Goal: Information Seeking & Learning: Find specific fact

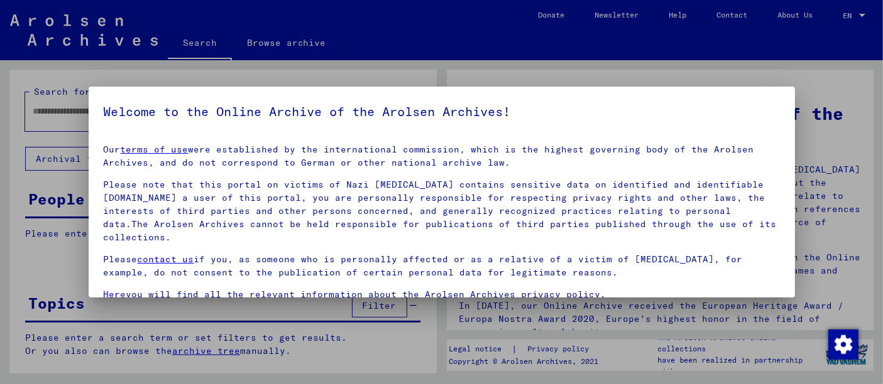
scroll to position [48, 0]
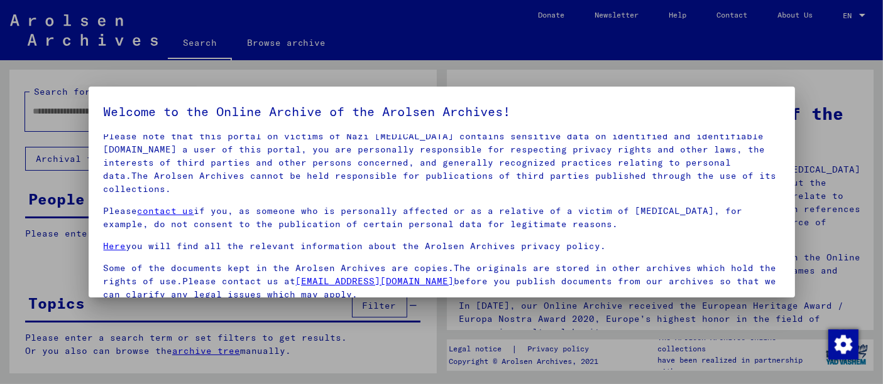
click at [128, 267] on p "Some of the documents kept in the Arolsen Archives are copies.The originals are…" at bounding box center [442, 282] width 676 height 40
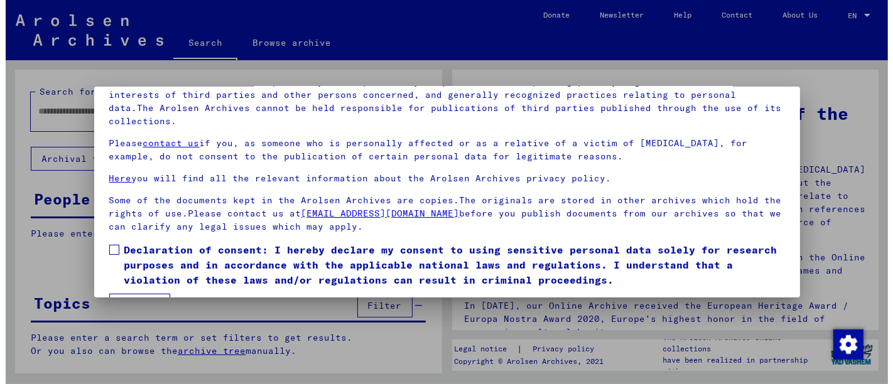
scroll to position [101, 0]
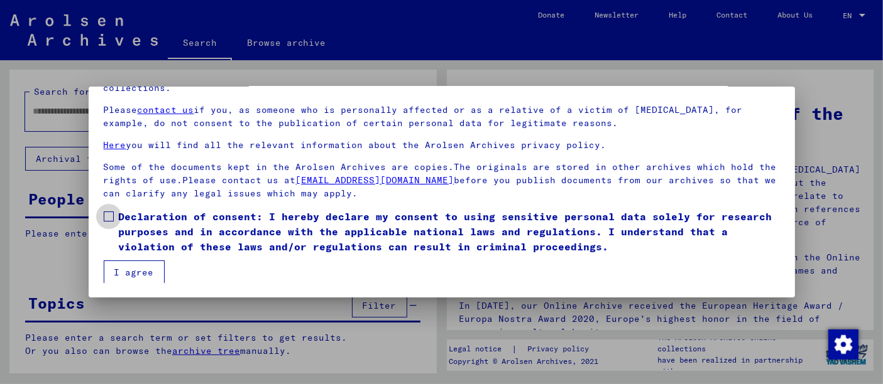
click at [104, 221] on label "Declaration of consent: I hereby declare my consent to using sensitive personal…" at bounding box center [442, 231] width 676 height 45
click at [107, 261] on button "I agree" at bounding box center [134, 273] width 61 height 24
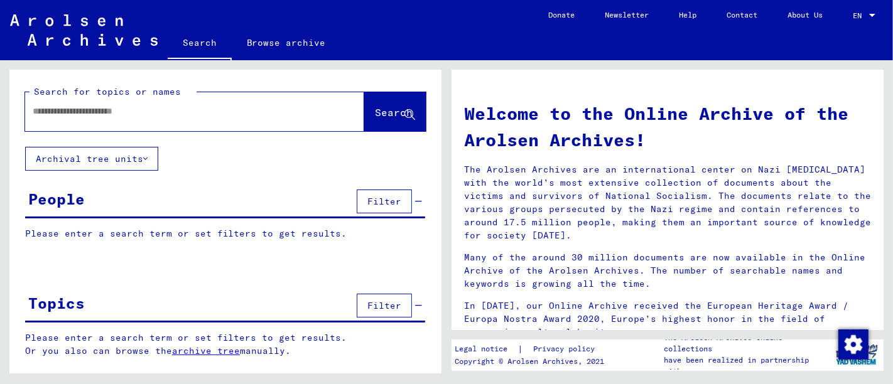
click at [106, 112] on input "text" at bounding box center [180, 111] width 294 height 13
type input "**********"
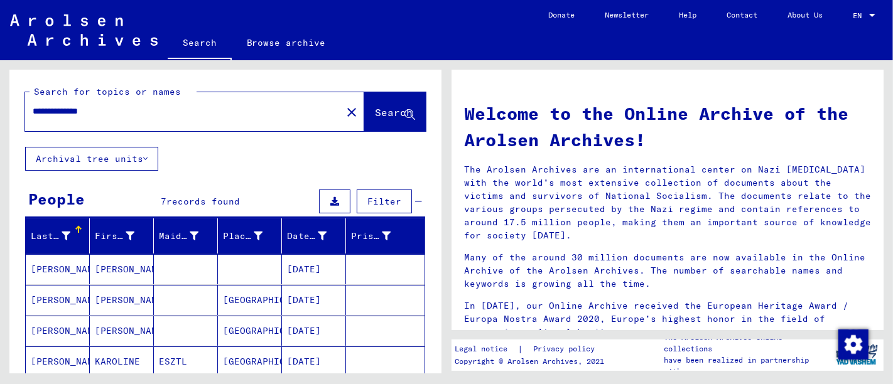
click at [236, 263] on mat-cell at bounding box center [250, 269] width 64 height 30
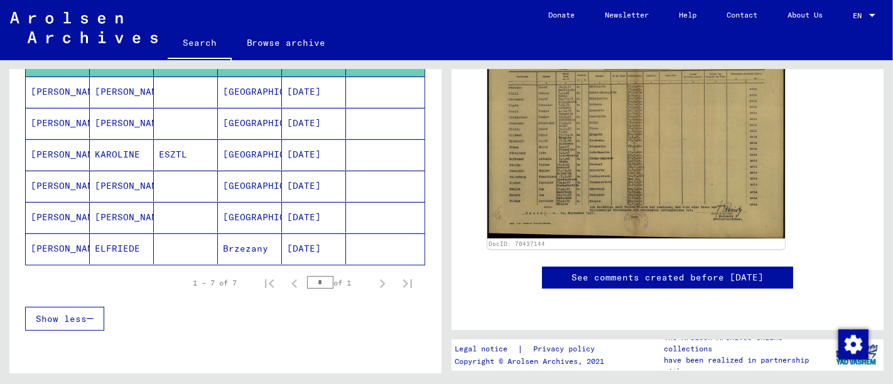
scroll to position [139, 0]
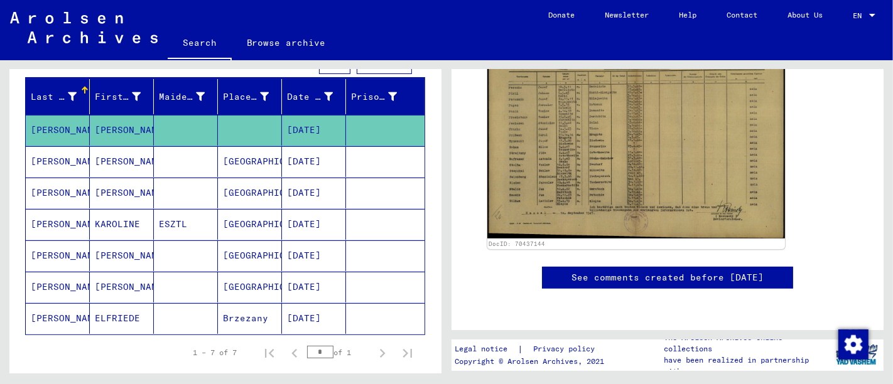
click at [359, 231] on mat-cell at bounding box center [385, 224] width 79 height 31
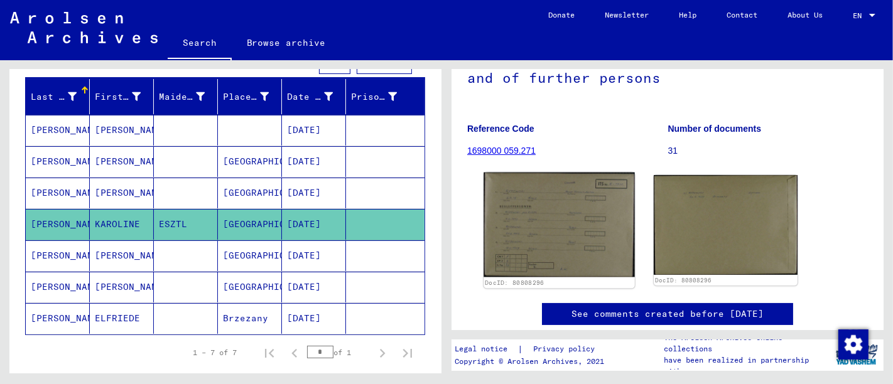
scroll to position [139, 0]
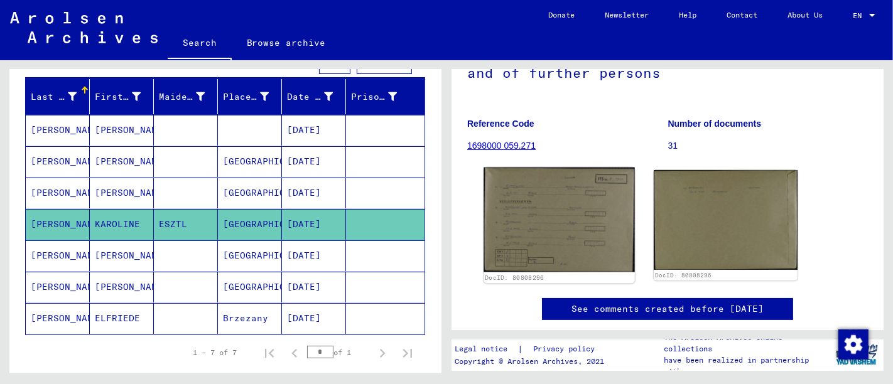
click at [618, 197] on img at bounding box center [559, 220] width 151 height 105
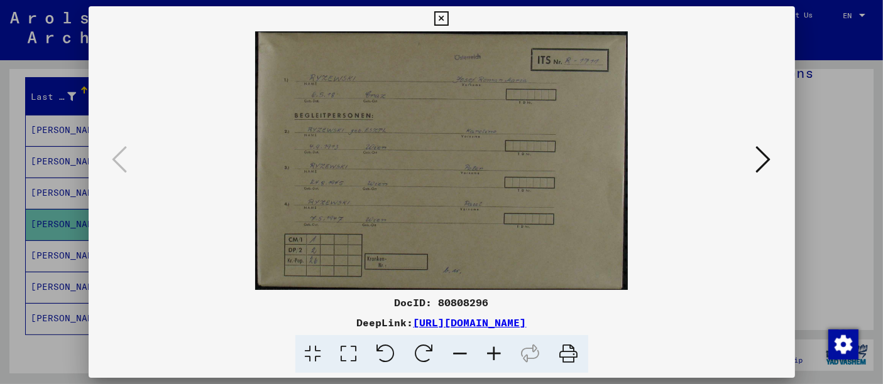
click at [871, 168] on div at bounding box center [441, 192] width 883 height 384
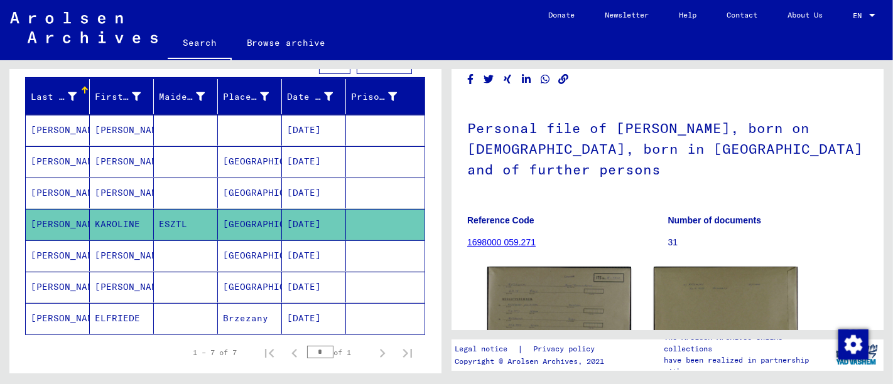
scroll to position [0, 0]
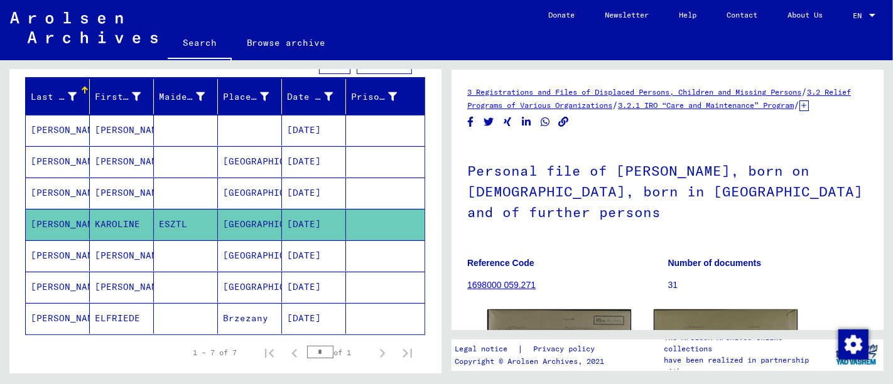
click at [800, 111] on icon at bounding box center [804, 106] width 9 height 11
